Goal: Task Accomplishment & Management: Manage account settings

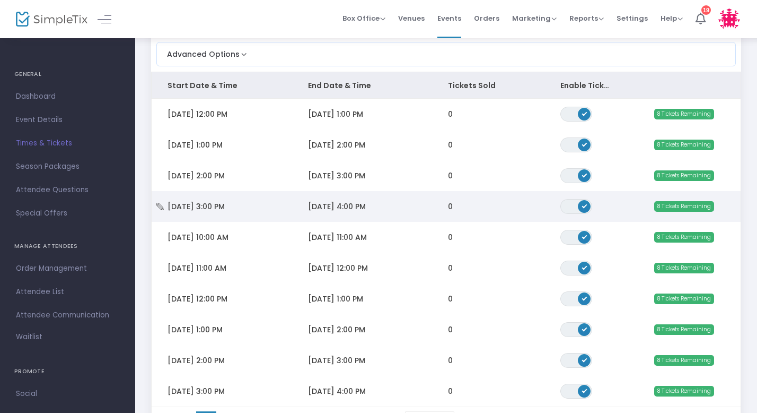
scroll to position [98, 0]
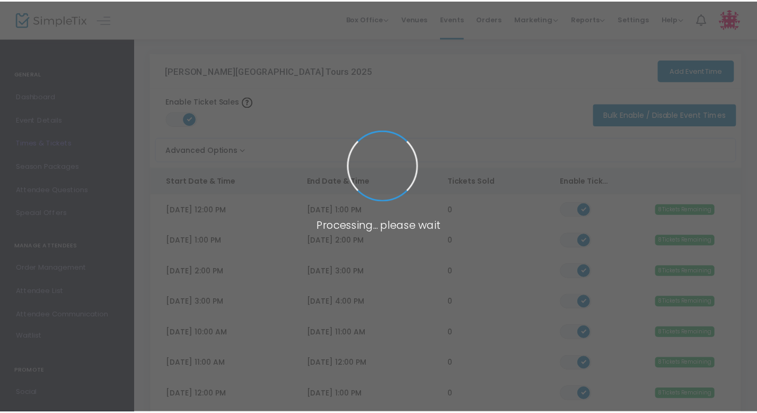
scroll to position [99, 0]
